Goal: Navigation & Orientation: Find specific page/section

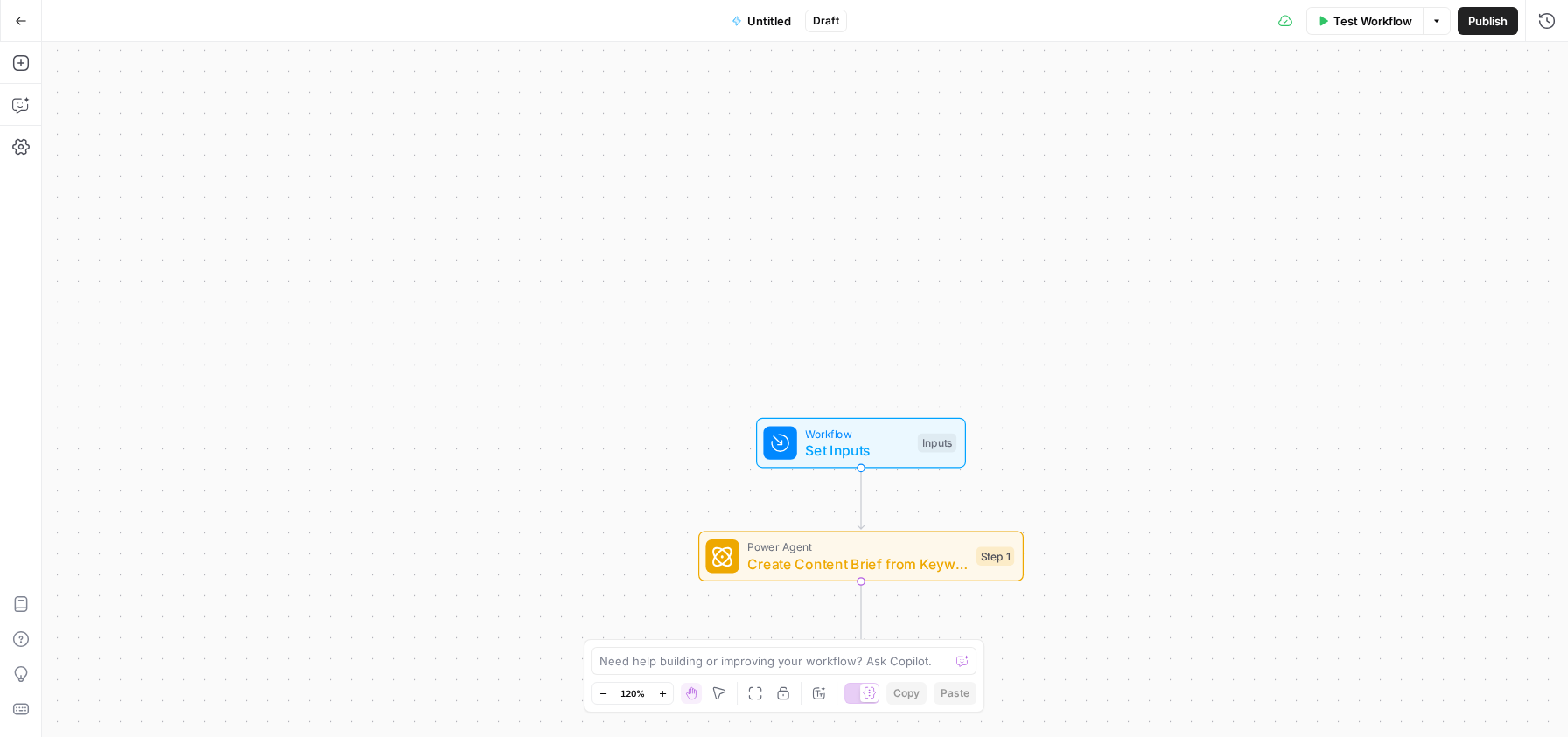
click at [17, 25] on icon "button" at bounding box center [21, 21] width 12 height 12
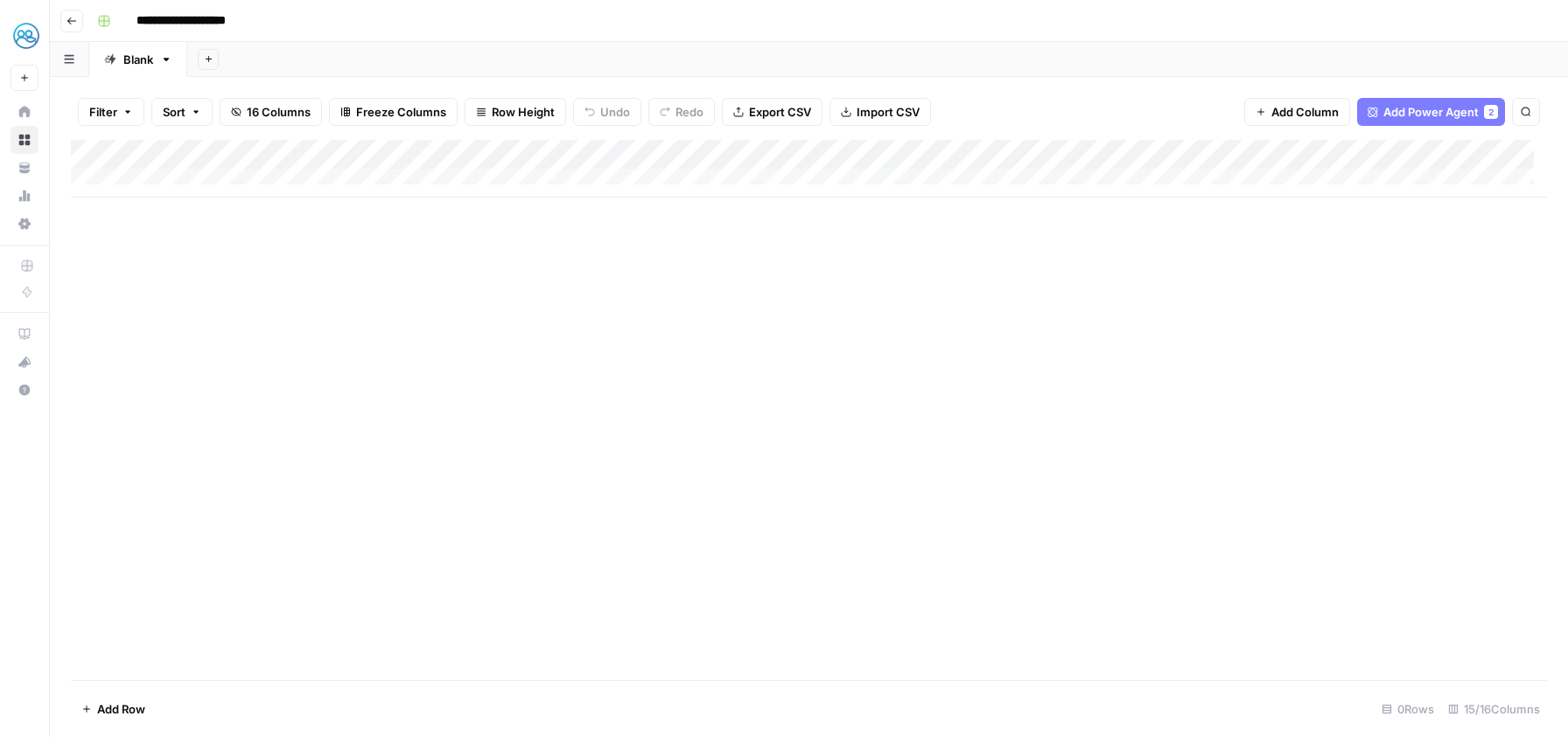
scroll to position [13, 0]
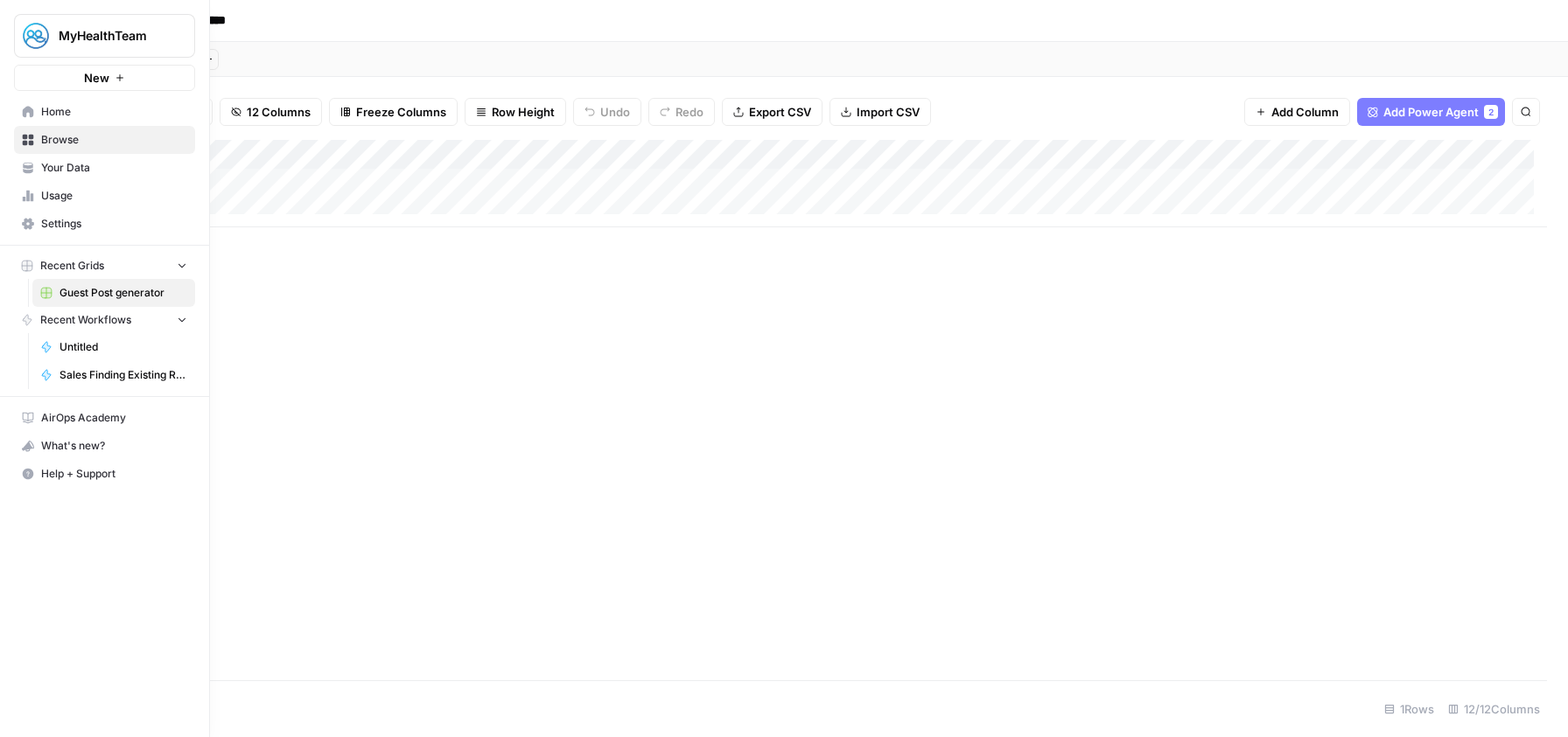
click at [44, 115] on span "Home" at bounding box center [114, 112] width 146 height 16
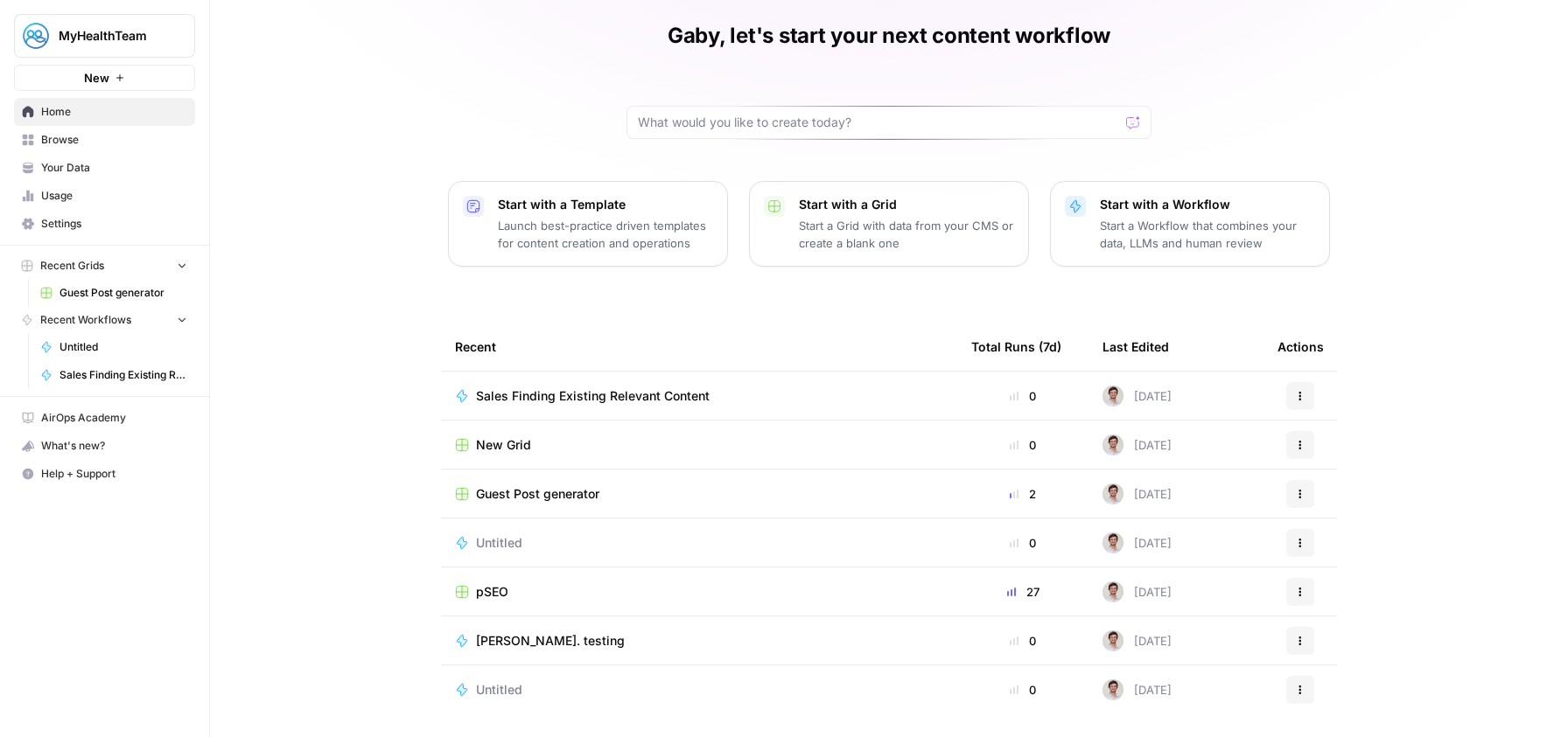
scroll to position [67, 0]
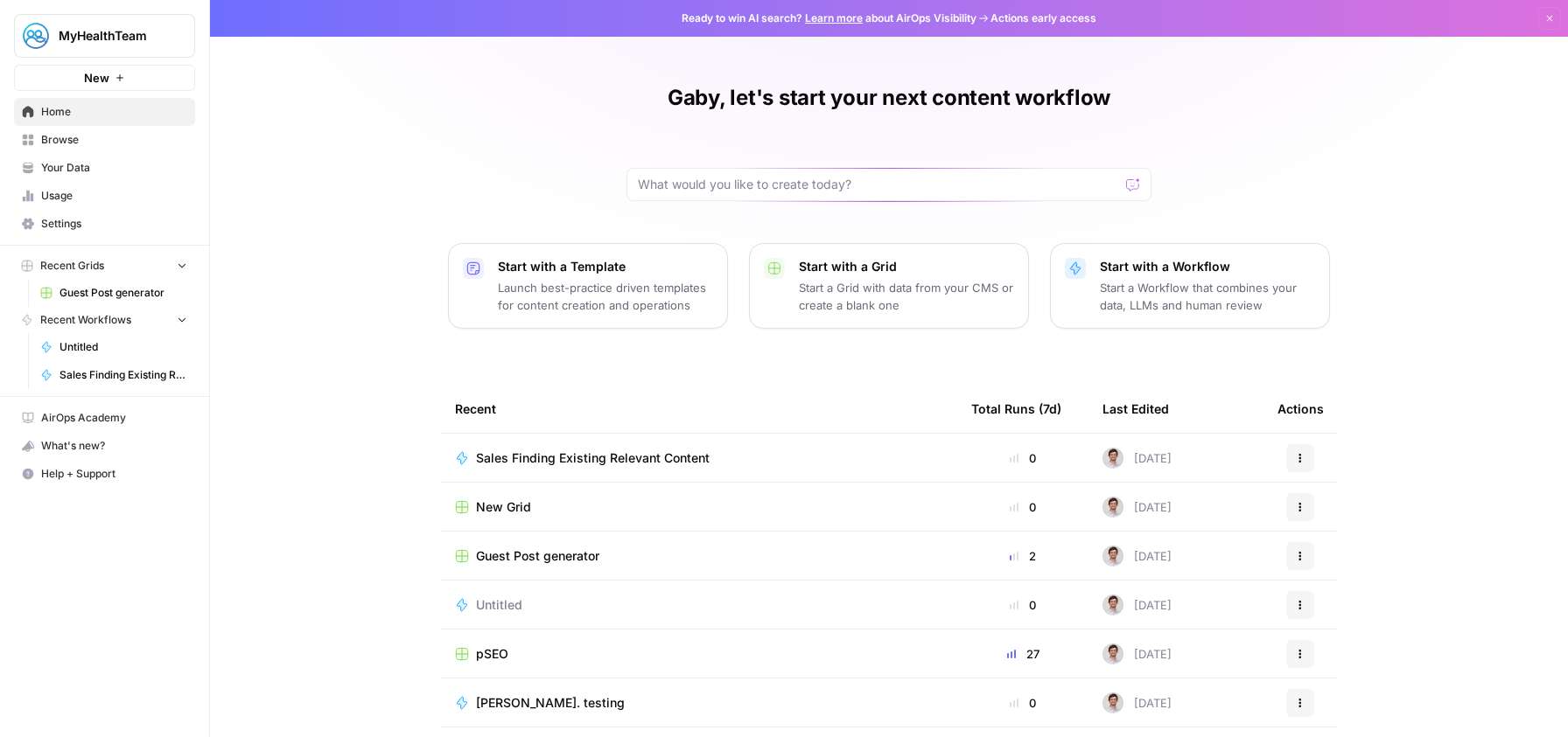
scroll to position [67, 0]
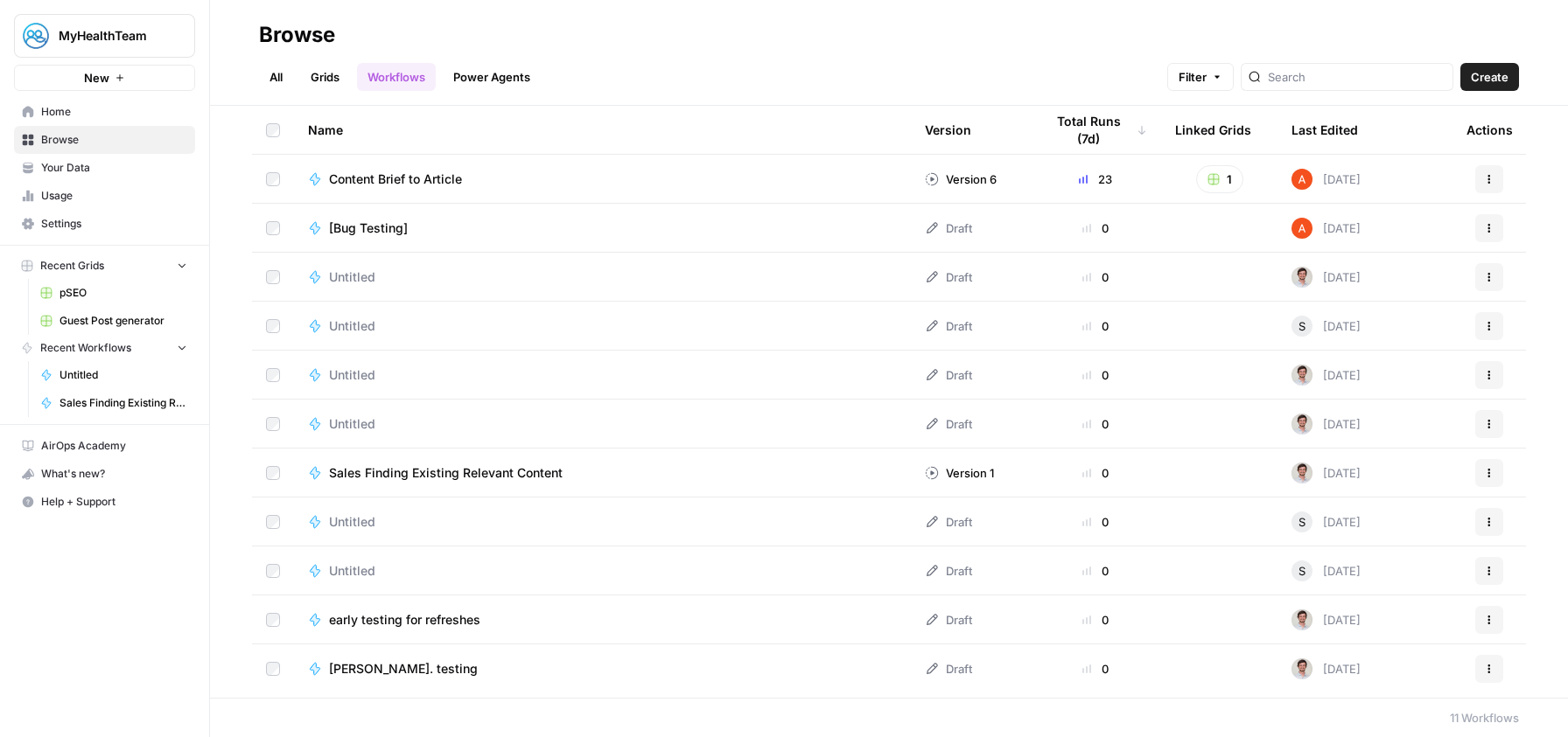
click at [721, 45] on h2 "Browse" at bounding box center [889, 35] width 1260 height 28
click at [156, 587] on div "MyHealthTeam New Home Browse Your Data Usage Settings Recent Grids pSEO Guest P…" at bounding box center [104, 368] width 209 height 737
click at [321, 63] on link "Grids" at bounding box center [325, 77] width 50 height 28
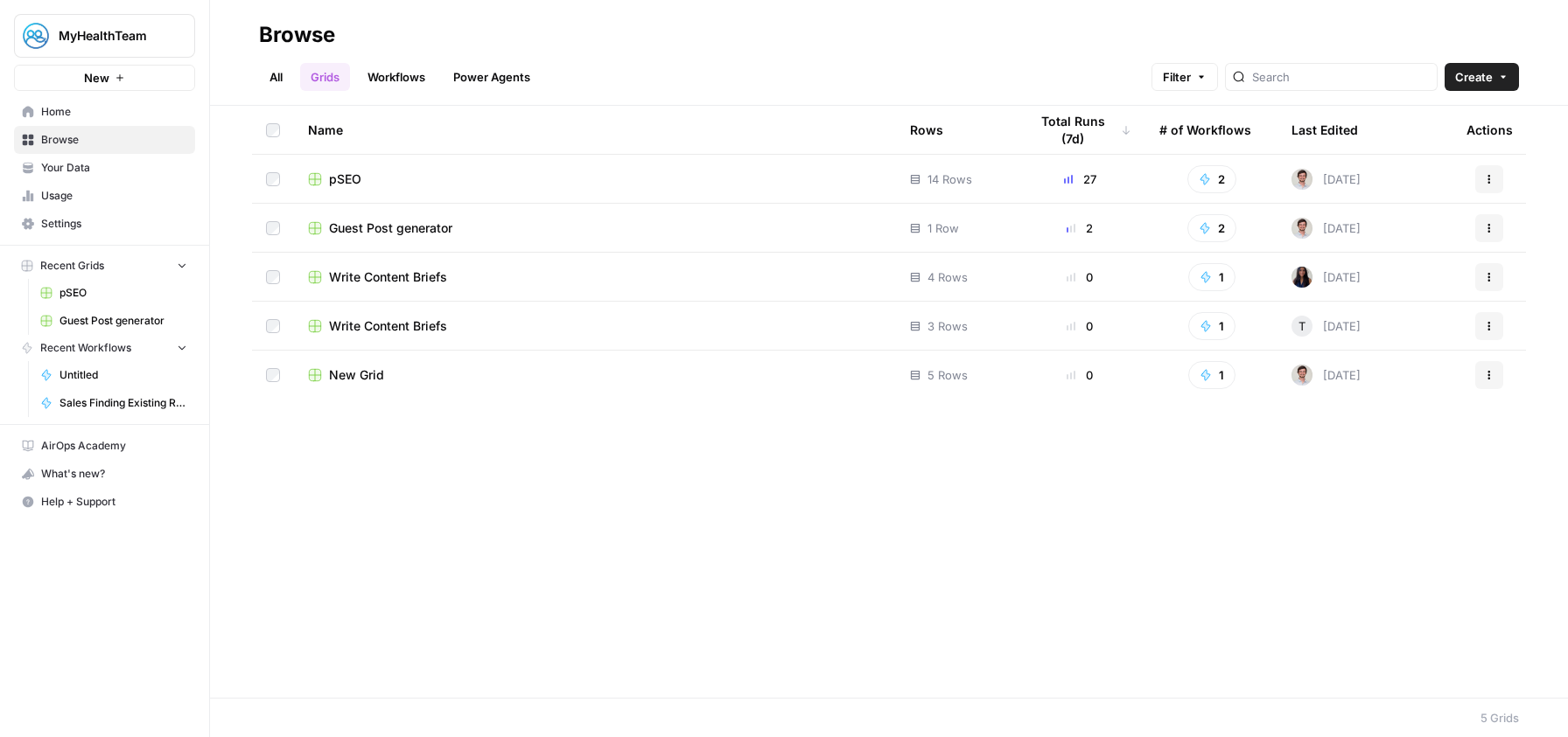
click at [268, 75] on link "All" at bounding box center [276, 77] width 34 height 28
